Goal: Task Accomplishment & Management: Complete application form

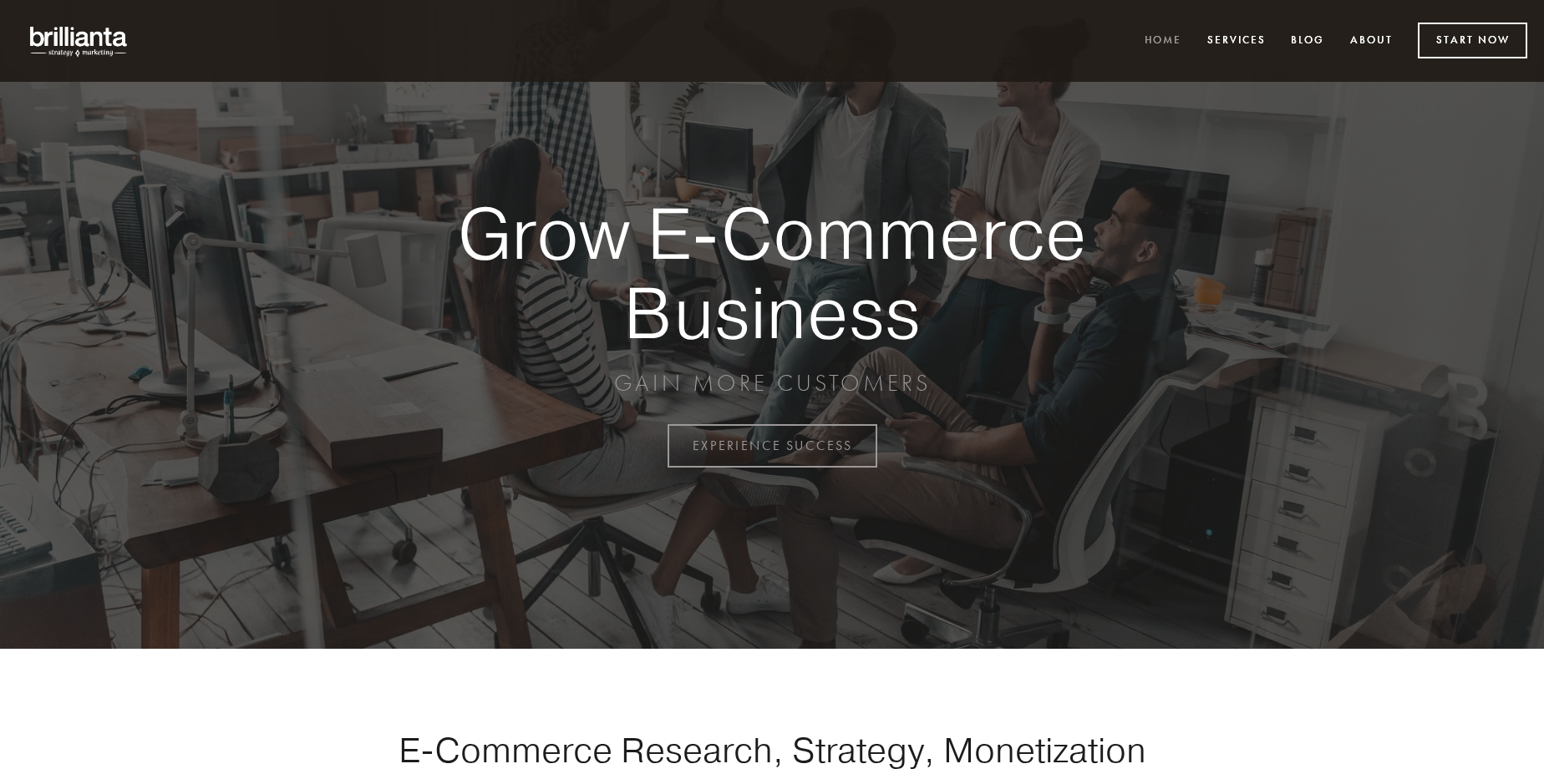
scroll to position [4378, 0]
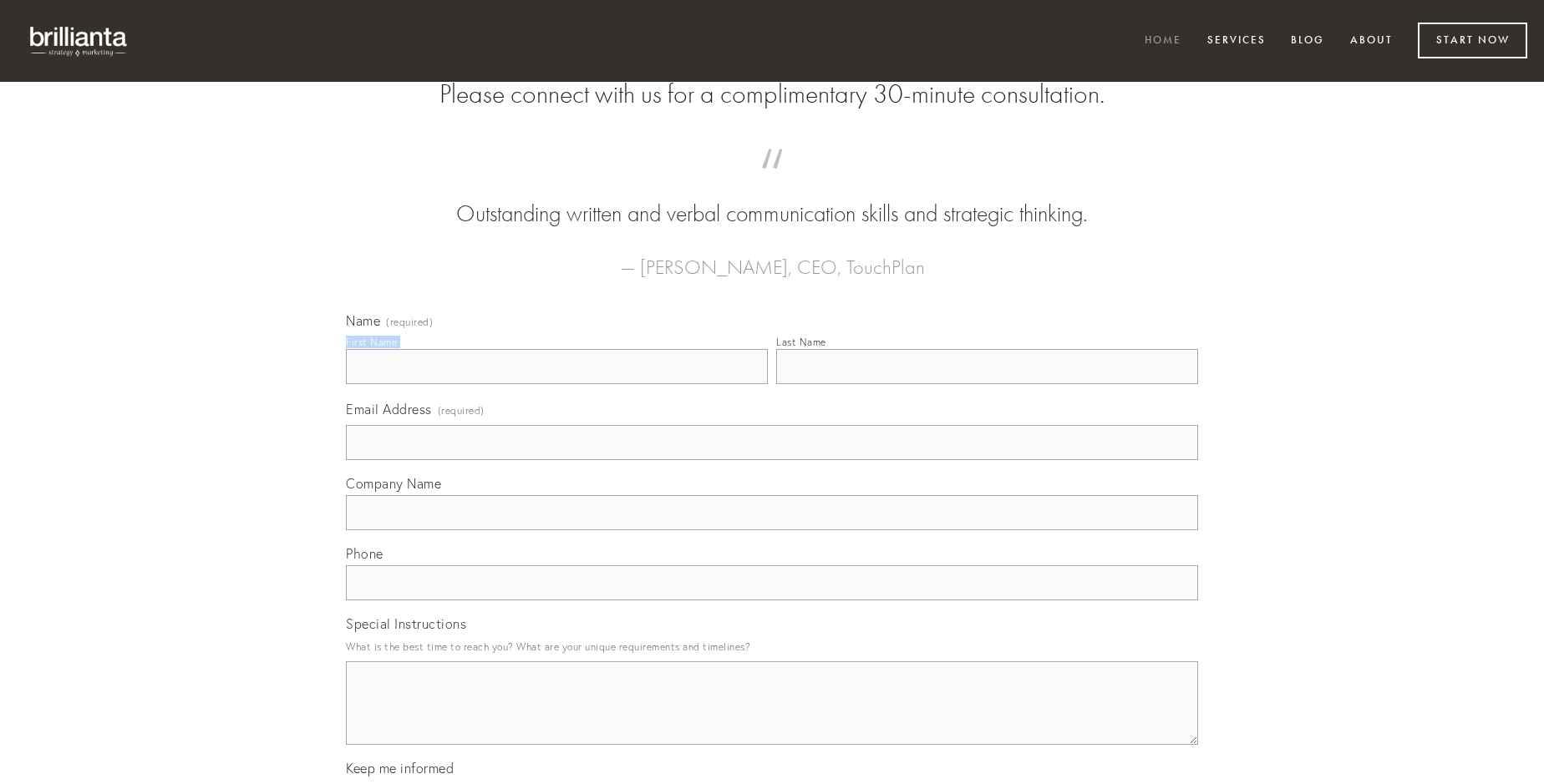
type input "[PERSON_NAME]"
click at [987, 384] on input "Last Name" at bounding box center [987, 366] width 422 height 35
type input "[PERSON_NAME]"
click at [772, 460] on input "Email Address (required)" at bounding box center [772, 443] width 852 height 35
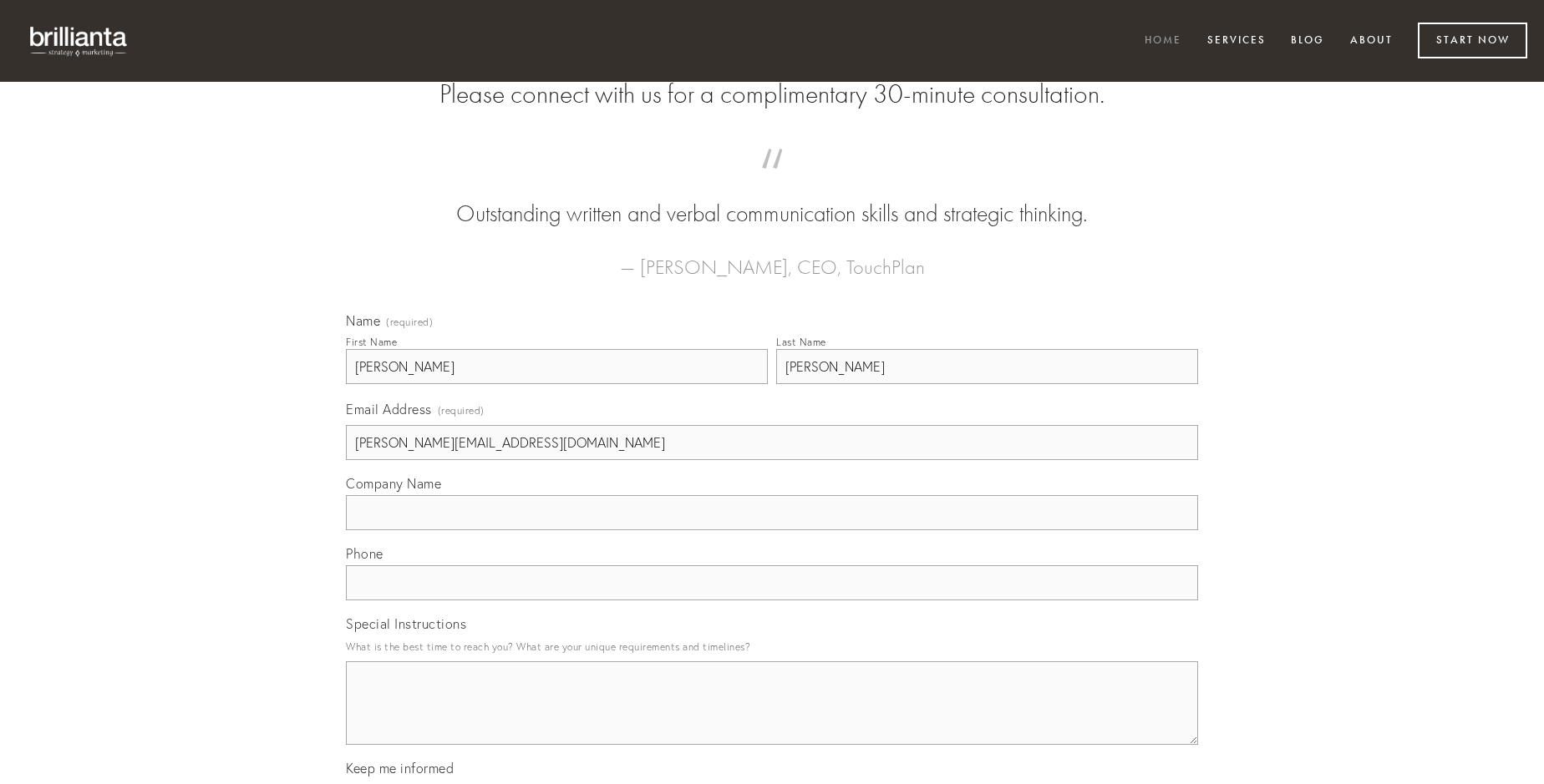
type input "[PERSON_NAME][EMAIL_ADDRESS][DOMAIN_NAME]"
click at [772, 530] on input "Company Name" at bounding box center [772, 513] width 852 height 35
type input "auxilium"
click at [772, 601] on input "text" at bounding box center [772, 583] width 852 height 35
click at [772, 718] on textarea "Special Instructions" at bounding box center [772, 703] width 852 height 84
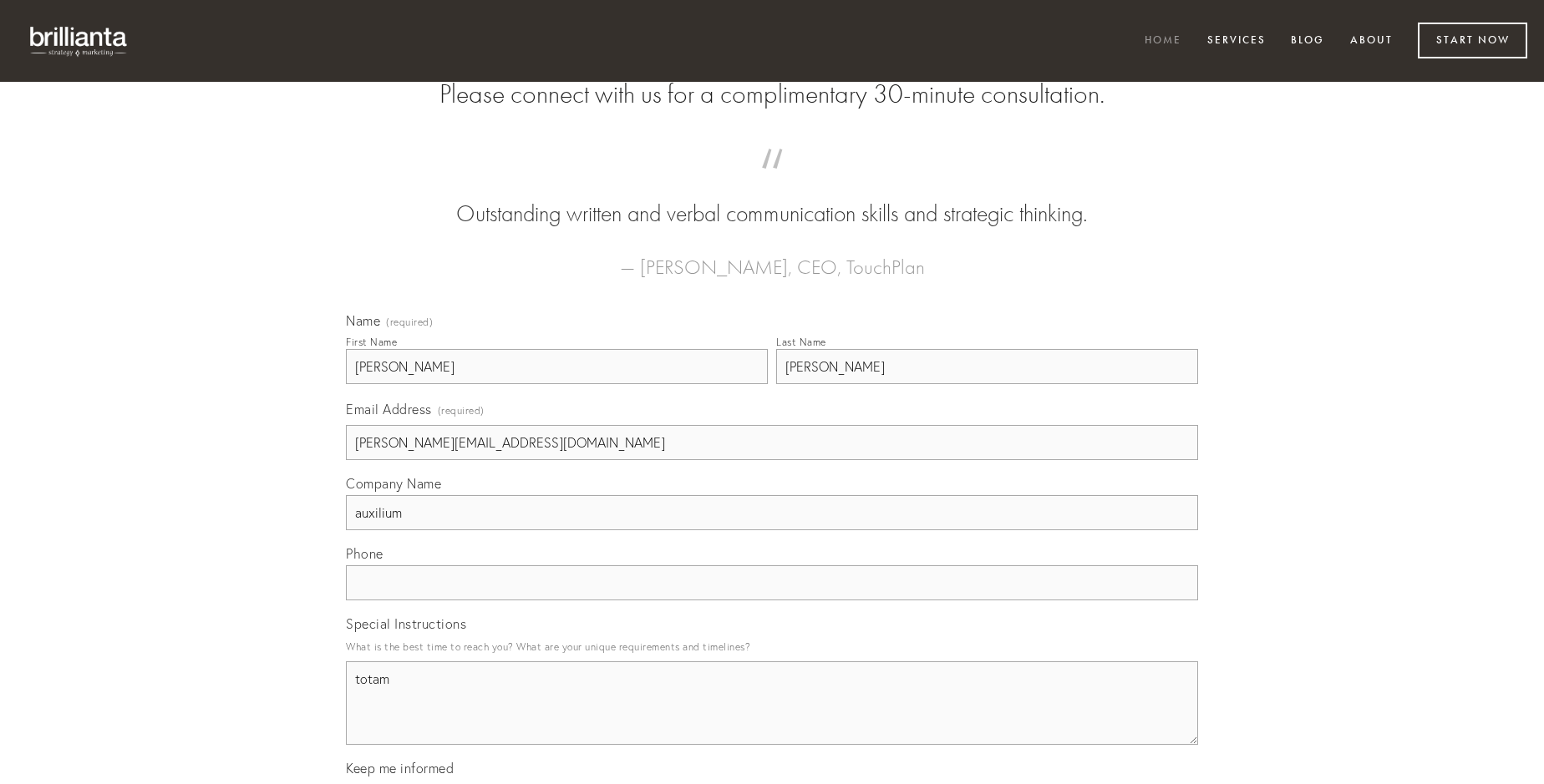
type textarea "totam"
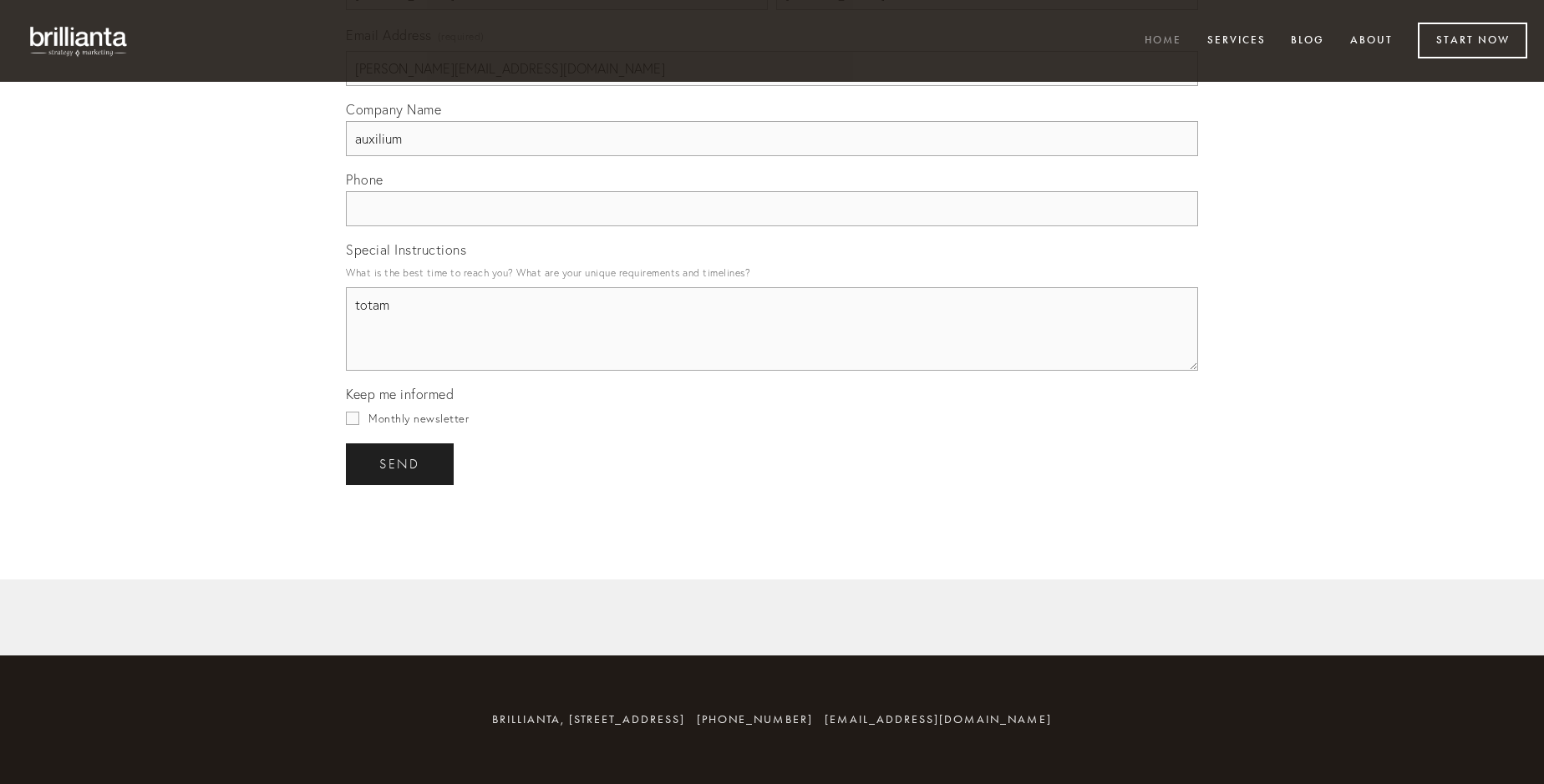
click at [401, 463] on span "send" at bounding box center [399, 464] width 41 height 15
